Goal: Task Accomplishment & Management: Complete application form

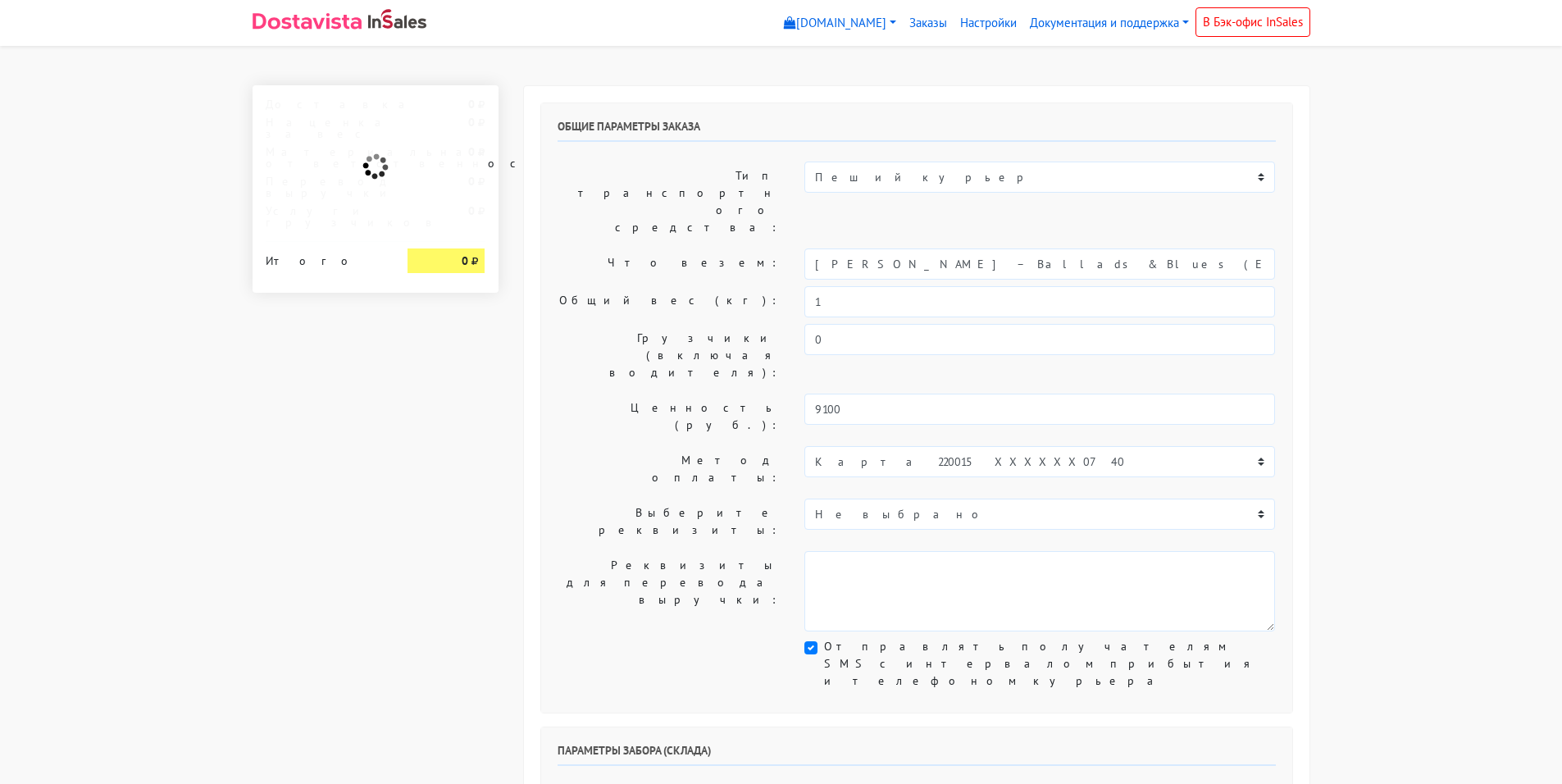
select select "11:00"
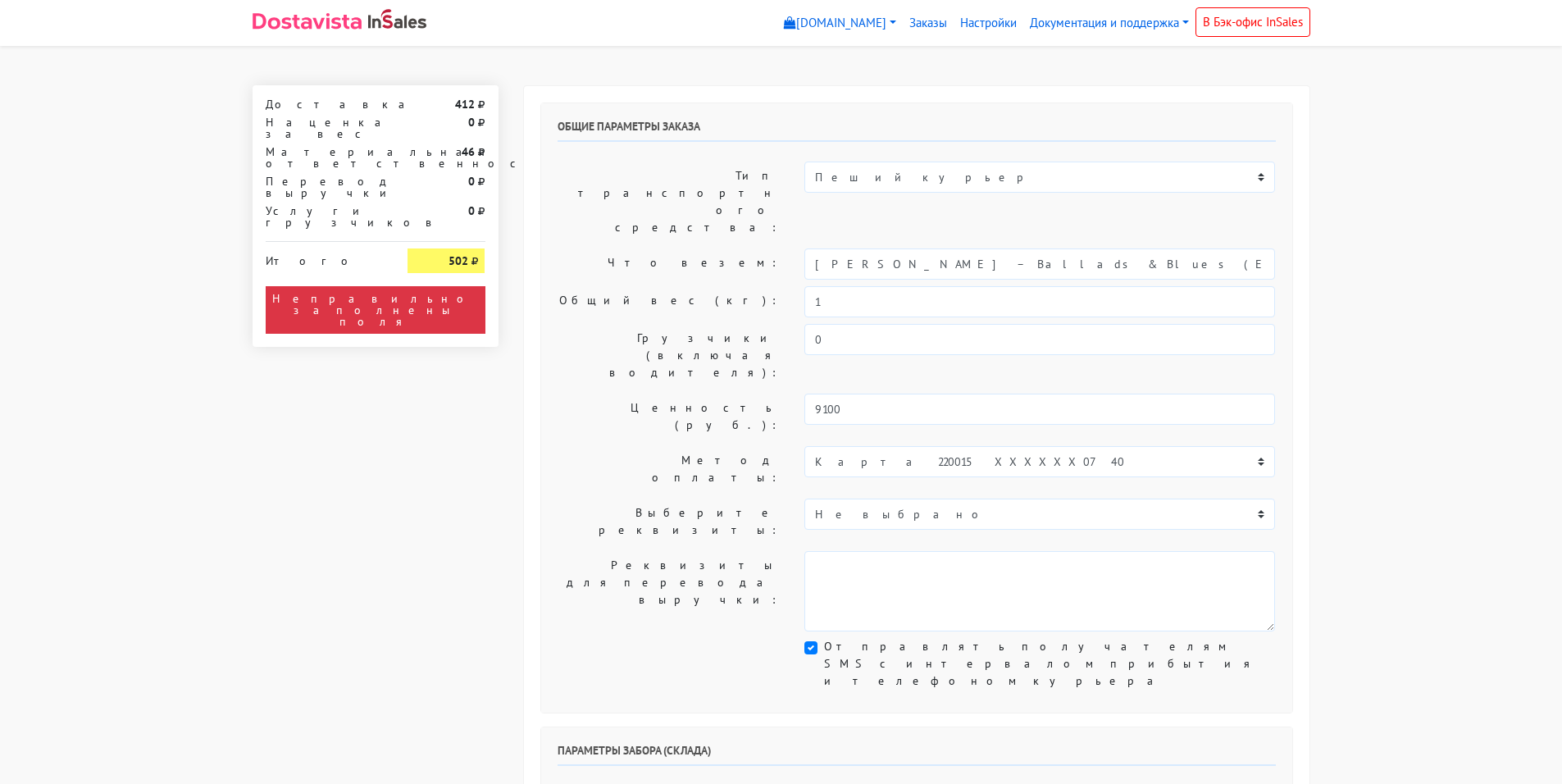
select select "11:00"
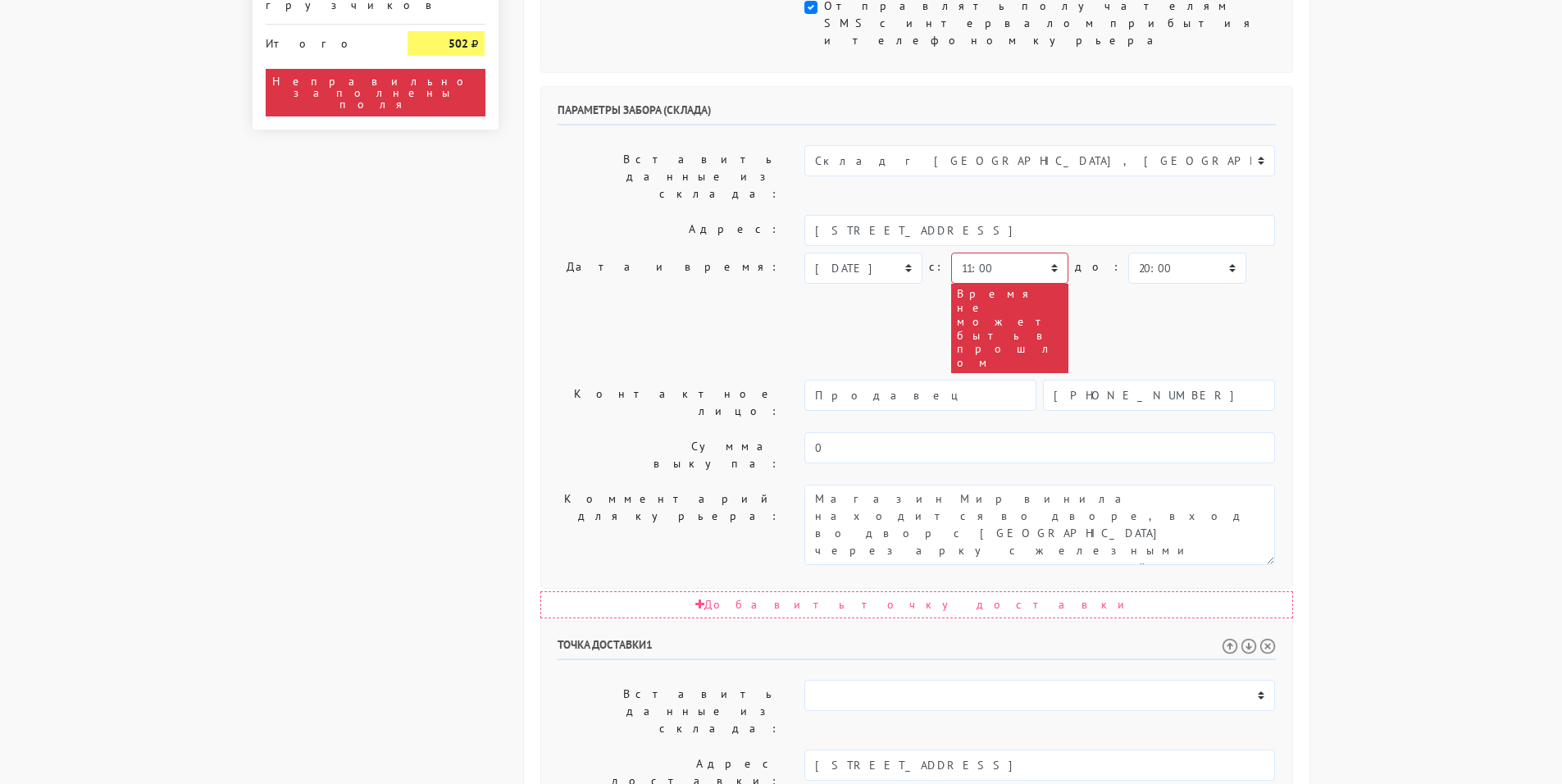
scroll to position [763, 0]
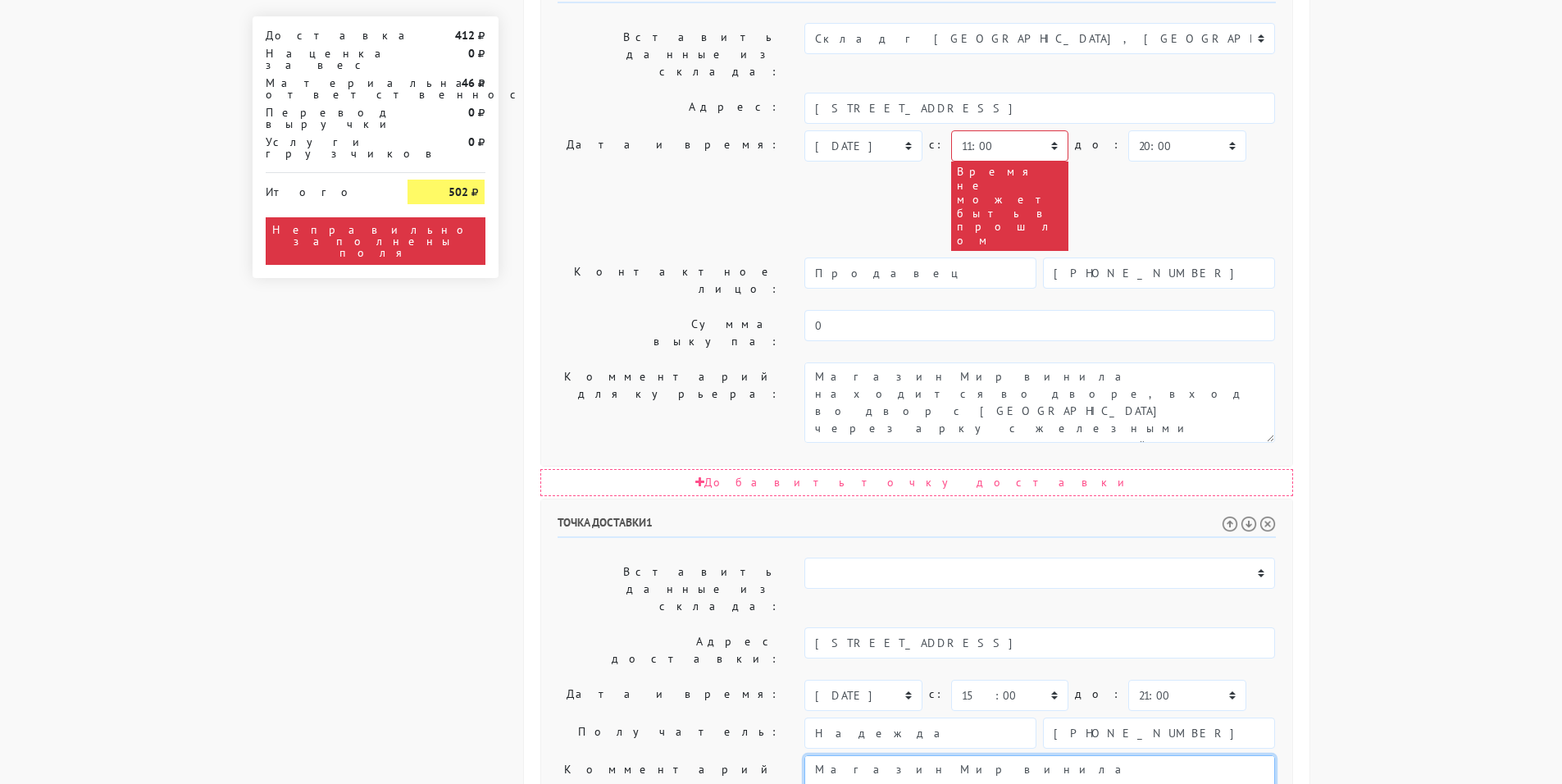
drag, startPoint x: 1255, startPoint y: 471, endPoint x: 757, endPoint y: 436, distance: 499.2
click at [757, 755] on div "Комментарий для курьера: Магазин [GEOGRAPHIC_DATA] находится во дворе, вход во …" at bounding box center [917, 795] width 743 height 81
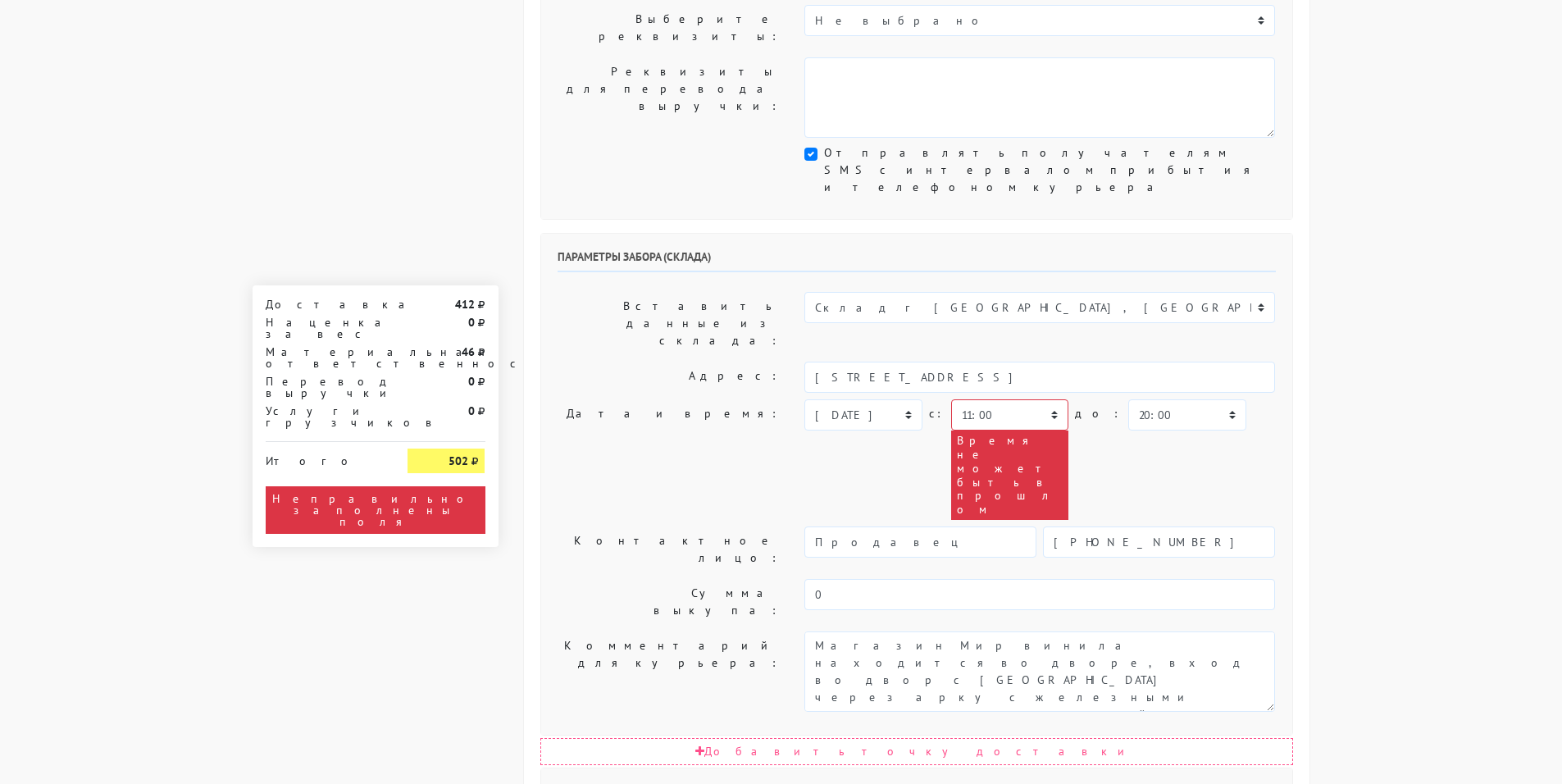
scroll to position [353, 0]
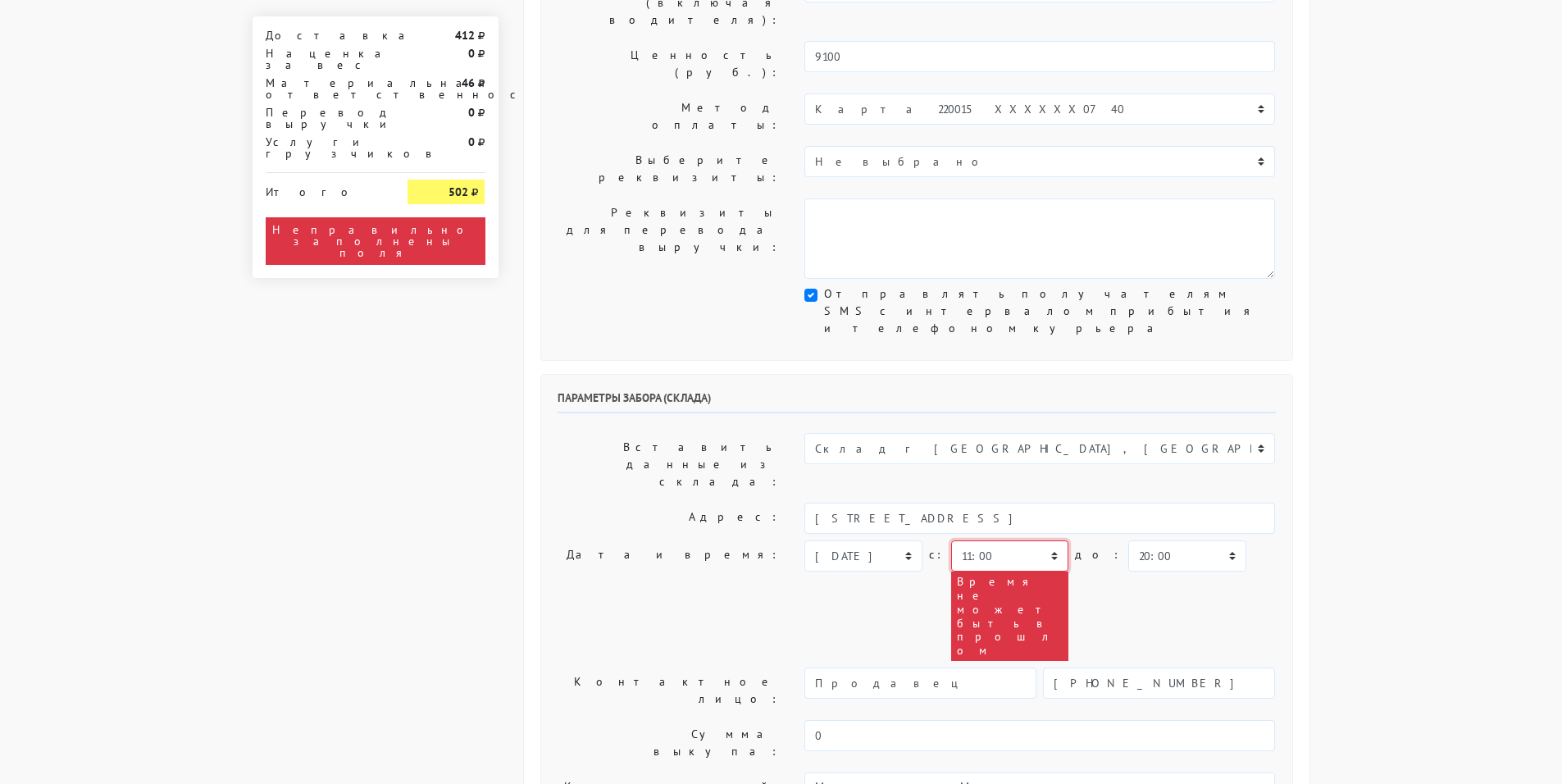
click at [1047, 541] on select "00:00 00:30 01:00 01:30 02:00 02:30 03:00 03:30 04:00 04:30 05:00 05:30 06:00 0…" at bounding box center [1011, 556] width 118 height 31
click at [952, 541] on select "00:00 00:30 01:00 01:30 02:00 02:30 03:00 03:30 04:00 04:30 05:00 05:30 06:00 0…" at bounding box center [1011, 556] width 118 height 31
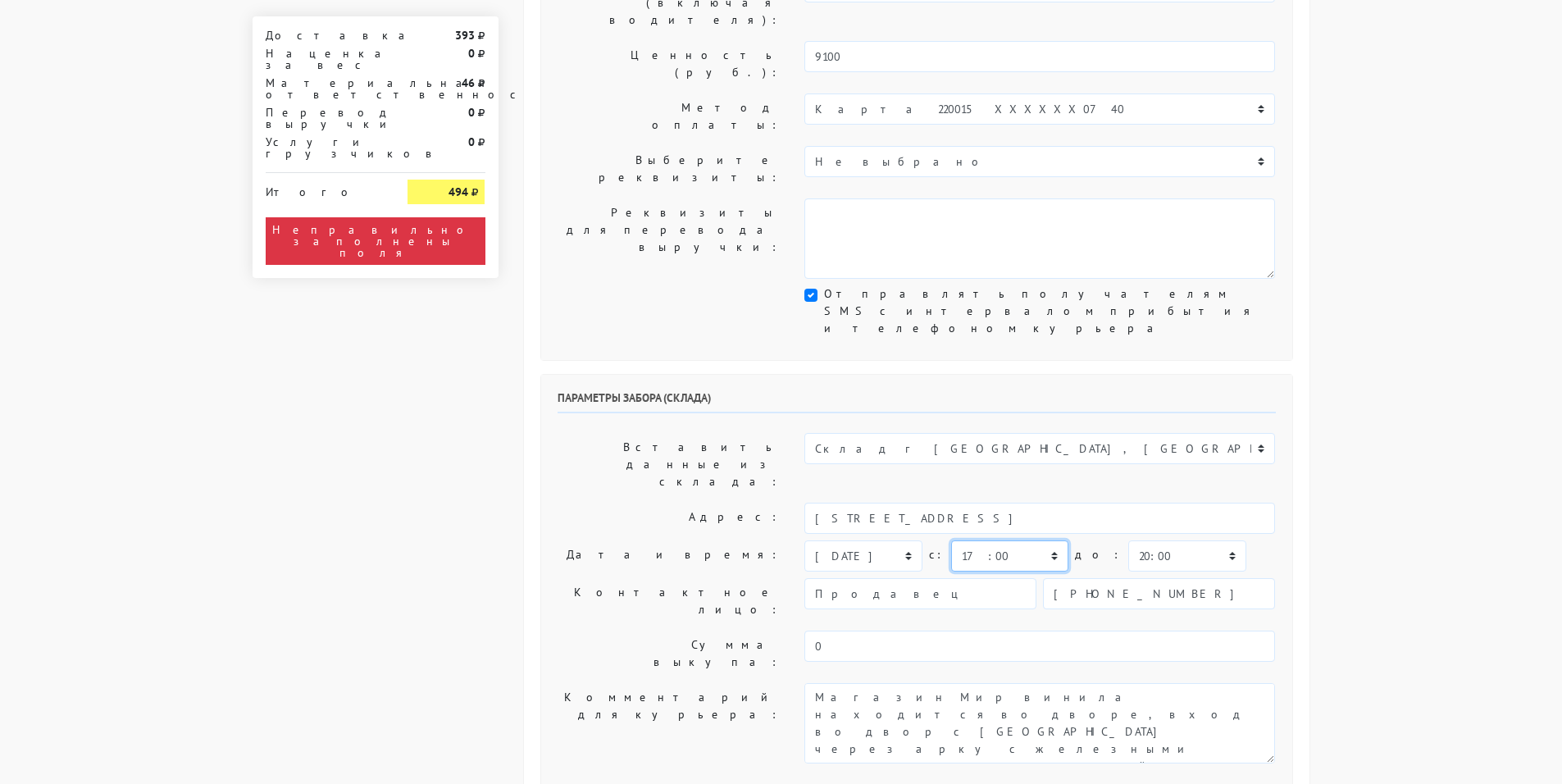
click at [1057, 541] on select "00:00 00:30 01:00 01:30 02:00 02:30 03:00 03:30 04:00 04:30 05:00 05:30 06:00 0…" at bounding box center [1011, 556] width 118 height 31
select select "16:00"
click at [952, 541] on select "00:00 00:30 01:00 01:30 02:00 02:30 03:00 03:30 04:00 04:30 05:00 05:30 06:00 0…" at bounding box center [1011, 556] width 118 height 31
click at [1138, 541] on select "00:00 00:30 01:00 01:30 02:00 02:30 03:00 03:30 04:00 04:30 05:00 05:30 06:00 0…" at bounding box center [1187, 556] width 118 height 31
select select "16:00"
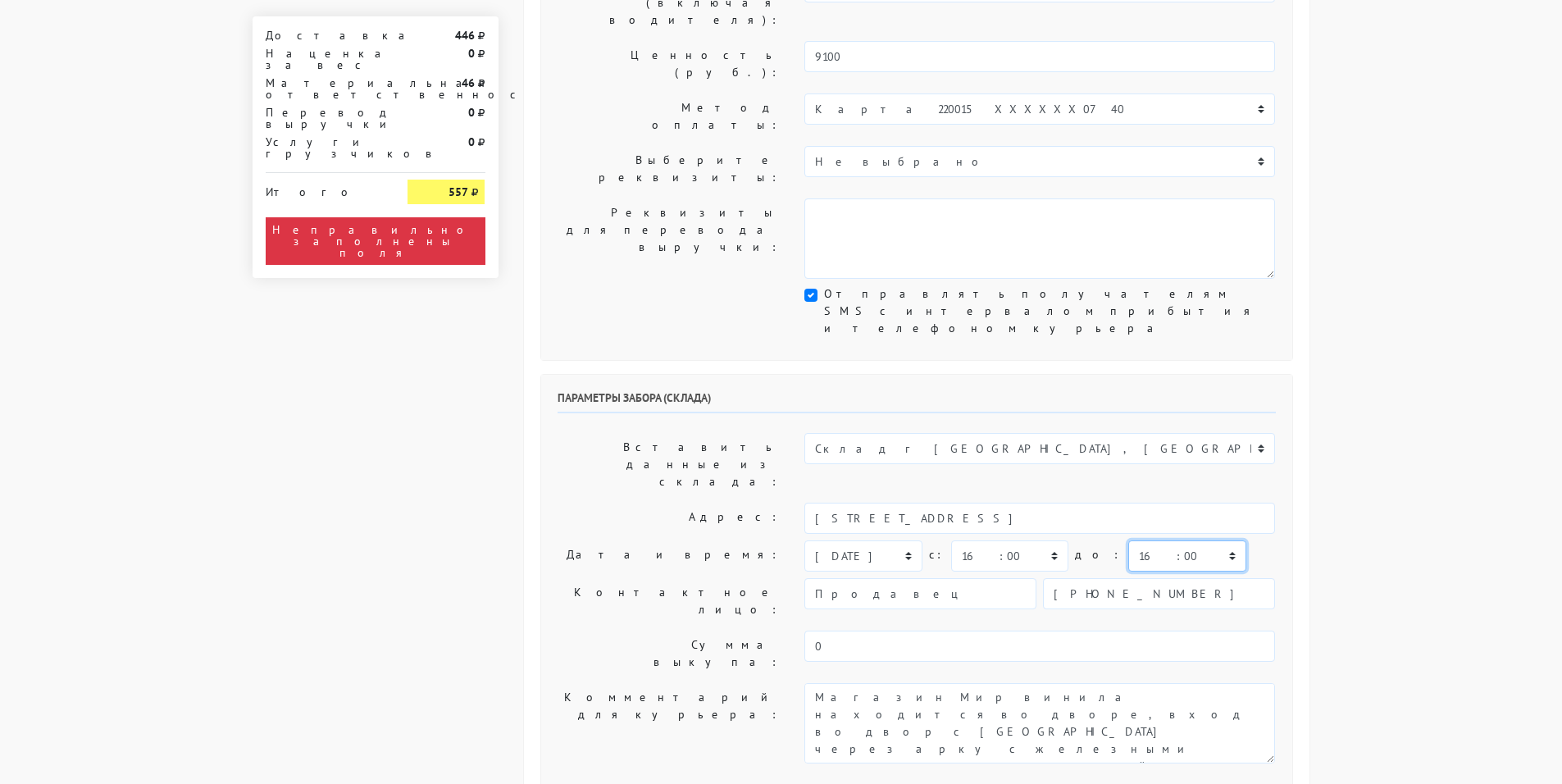
click at [1128, 541] on select "00:00 00:30 01:00 01:30 02:00 02:30 03:00 03:30 04:00 04:30 05:00 05:30 06:00 0…" at bounding box center [1187, 556] width 118 height 31
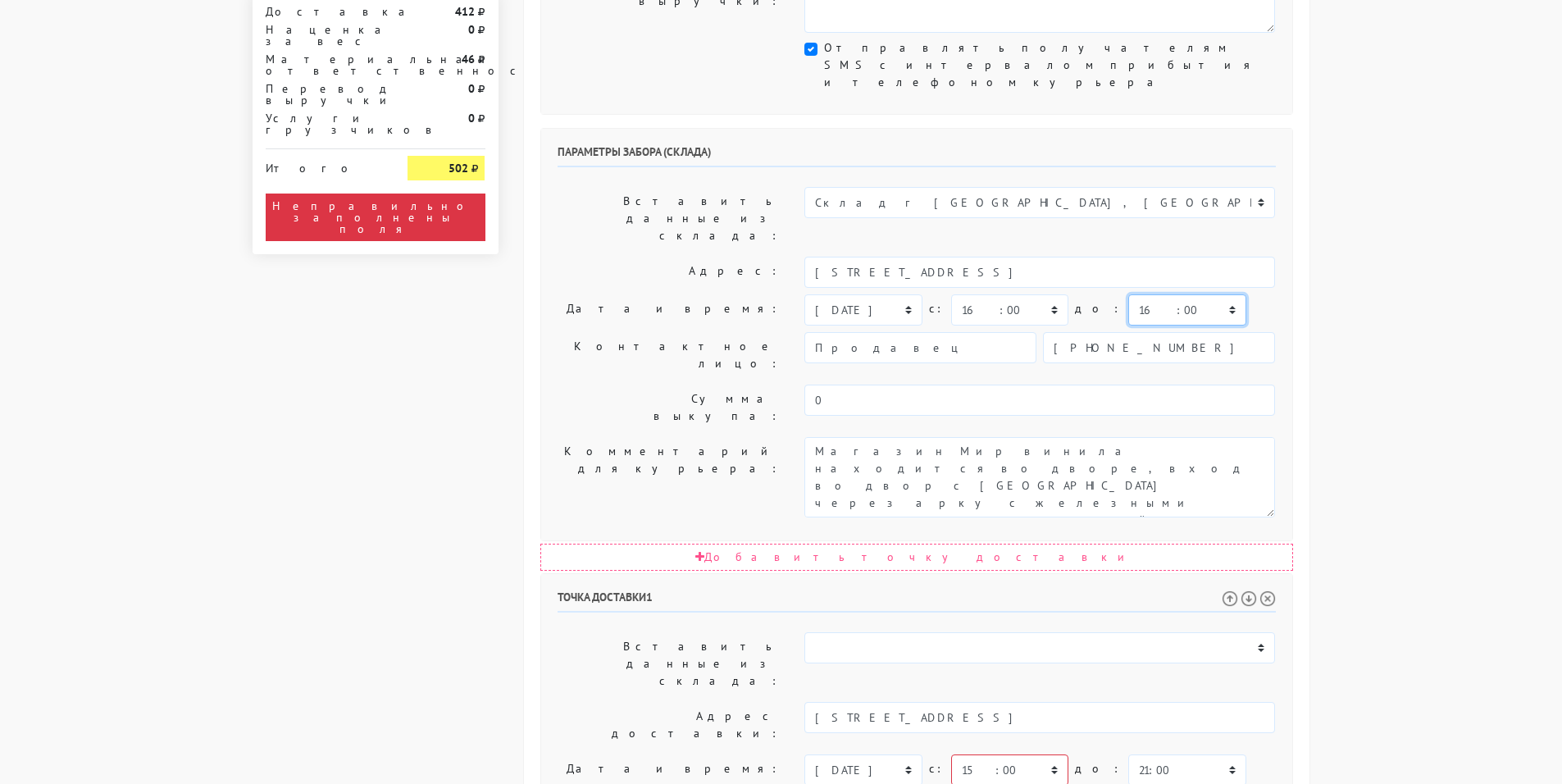
scroll to position [680, 0]
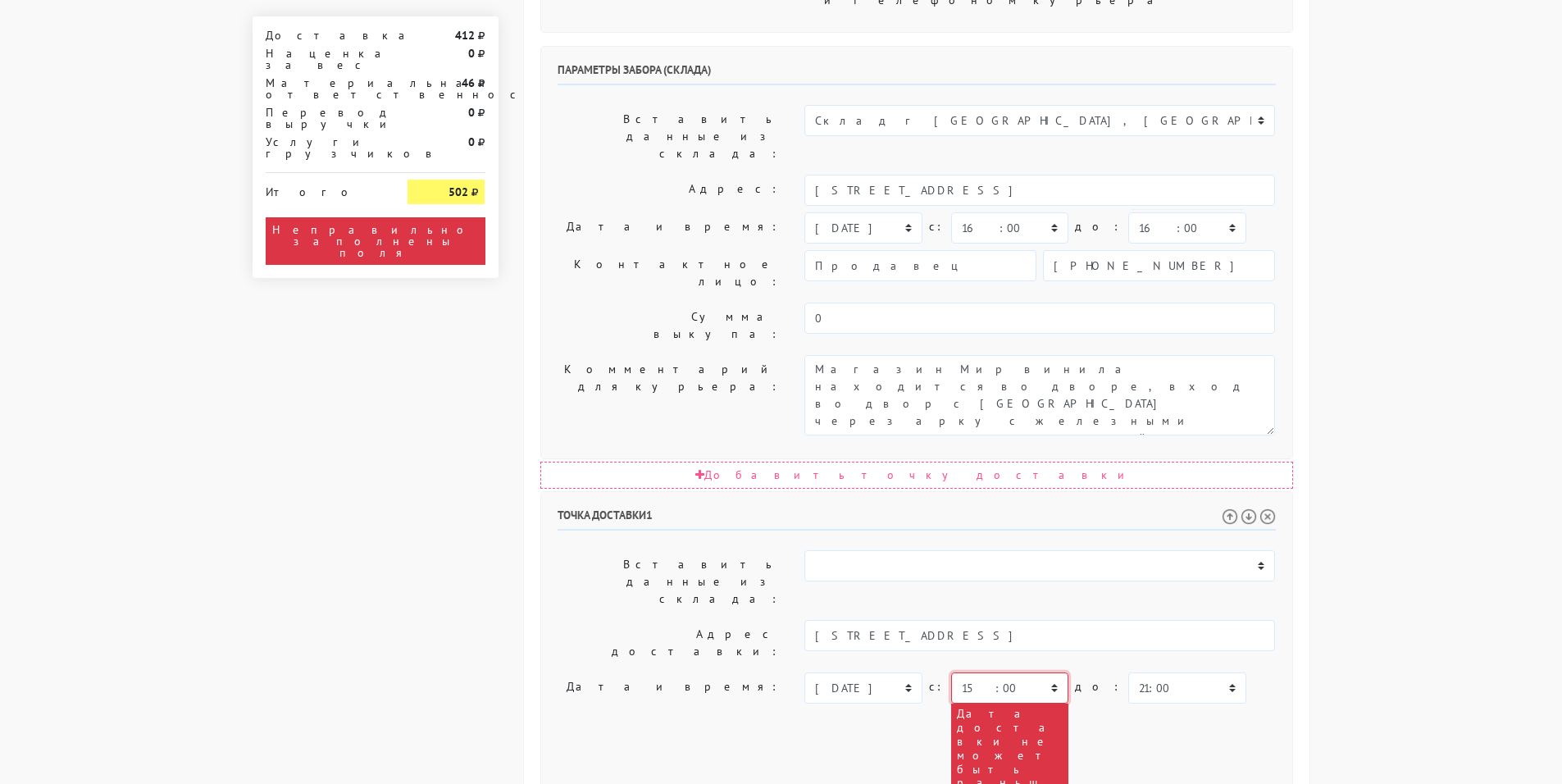
click at [997, 673] on select "00:00 00:30 01:00 01:30 02:00 02:30 03:00 03:30 04:00 04:30 05:00 05:30 06:00 0…" at bounding box center [1011, 687] width 118 height 31
select select "17:00"
click at [952, 673] on select "00:00 00:30 01:00 01:30 02:00 02:30 03:00 03:30 04:00 04:30 05:00 05:30 06:00 0…" at bounding box center [1011, 687] width 118 height 31
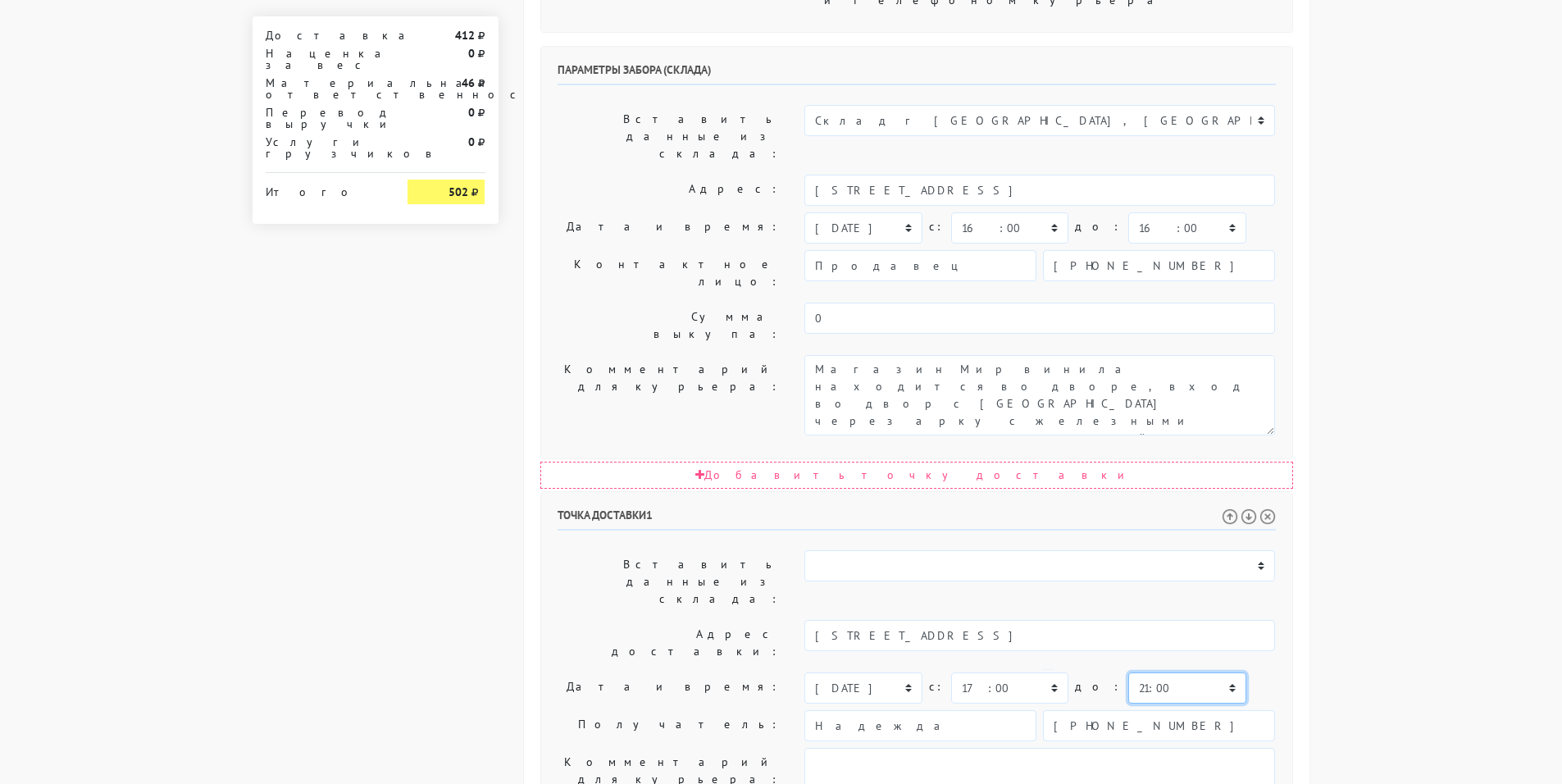
click at [1148, 673] on select "00:00 00:30 01:00 01:30 02:00 02:30 03:00 03:30 04:00 04:30 05:00 05:30 06:00 0…" at bounding box center [1187, 687] width 118 height 31
select select "17:00"
click at [1128, 673] on select "00:00 00:30 01:00 01:30 02:00 02:30 03:00 03:30 04:00 04:30 05:00 05:30 06:00 0…" at bounding box center [1187, 687] width 118 height 31
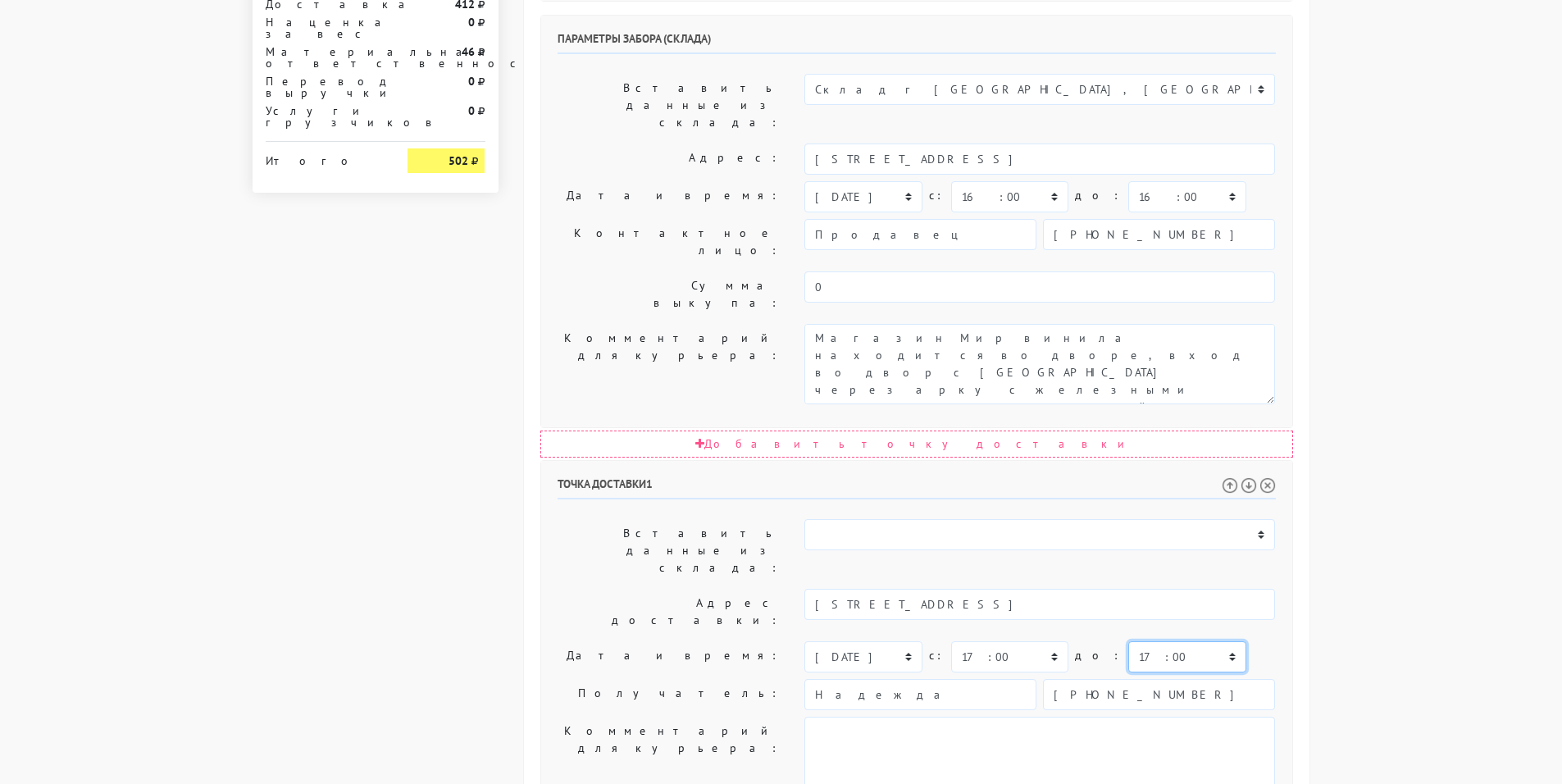
scroll to position [729, 0]
